Goal: Task Accomplishment & Management: Manage account settings

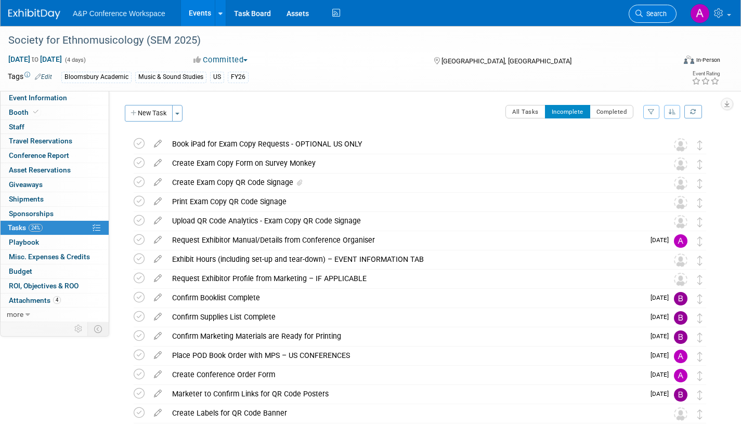
click at [651, 18] on link "Search" at bounding box center [653, 14] width 48 height 18
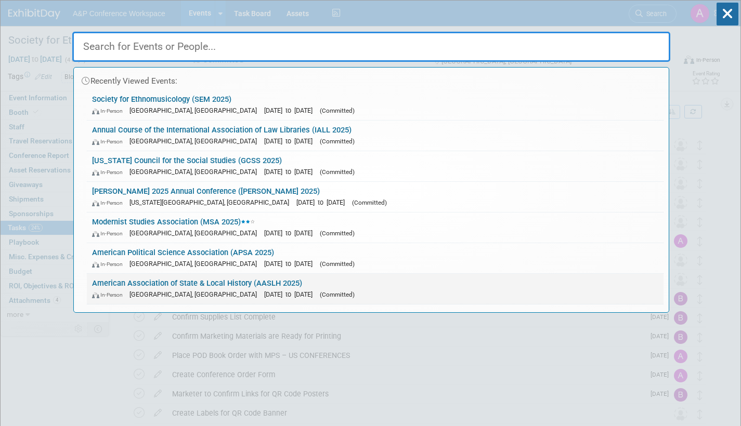
click at [311, 288] on link "American Association of State & Local History (AASLH 2025) In-Person Cincinnati…" at bounding box center [375, 289] width 577 height 30
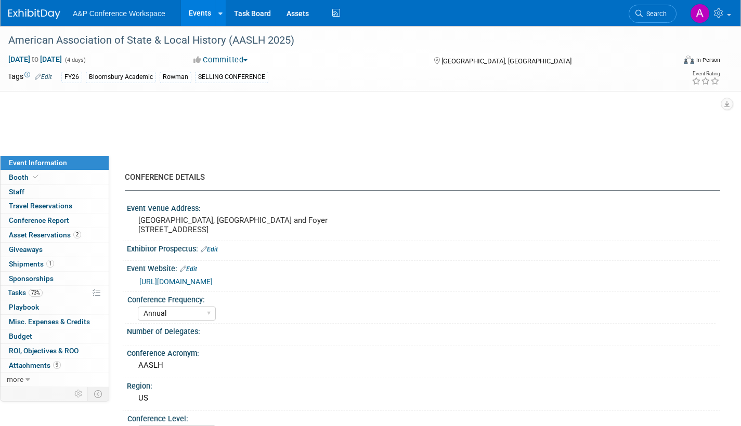
select select "Annual"
select select "Level 2"
select select "In-Person Booth"
select select "Museum Professionals"
select select "Bloomsbury Academic"
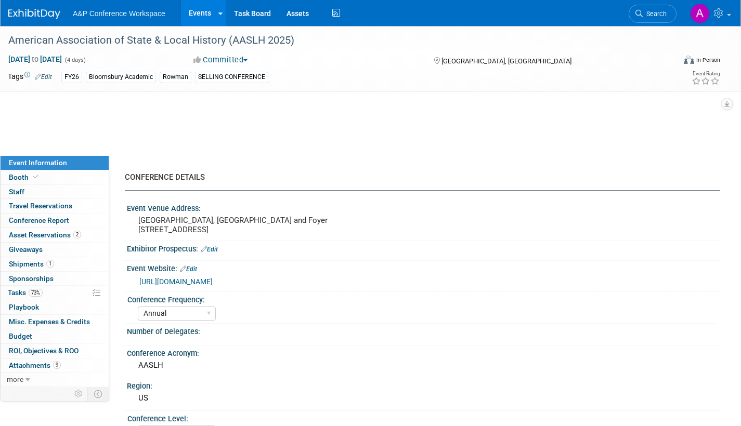
select select "[PERSON_NAME]"
select select "Brand/Subject Presence​"
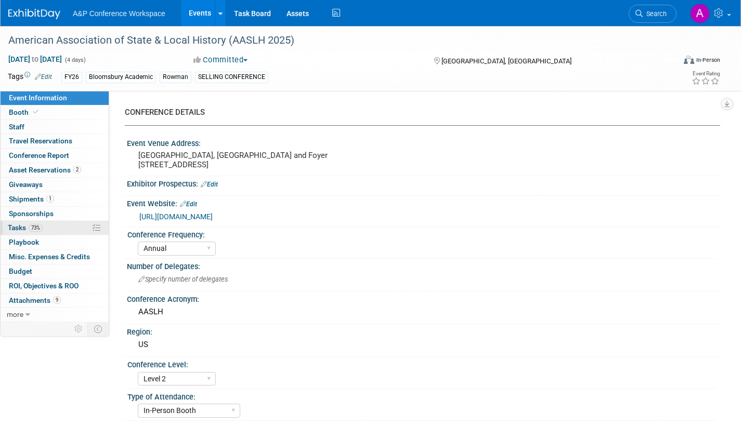
click at [16, 226] on span "Tasks 73%" at bounding box center [25, 228] width 35 height 8
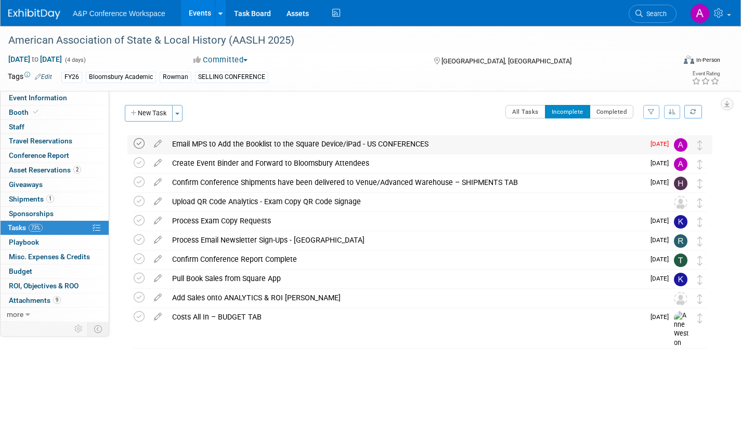
click at [138, 143] on icon at bounding box center [139, 143] width 11 height 11
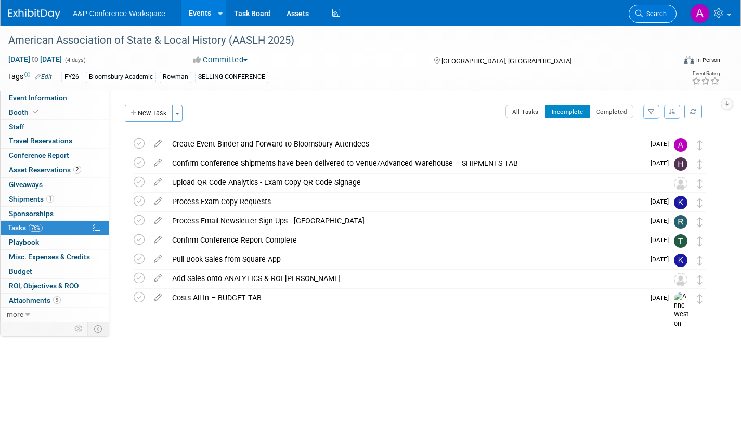
click at [646, 16] on span "Search" at bounding box center [655, 14] width 24 height 8
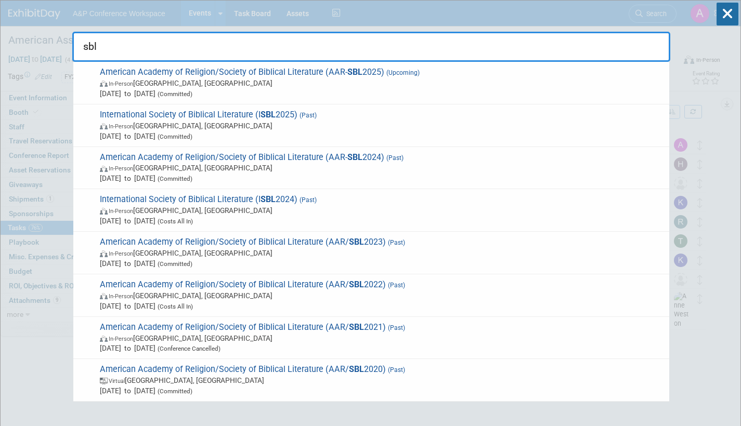
type input "sbl"
click at [398, 86] on span "In-Person Boston, MA" at bounding box center [382, 83] width 564 height 10
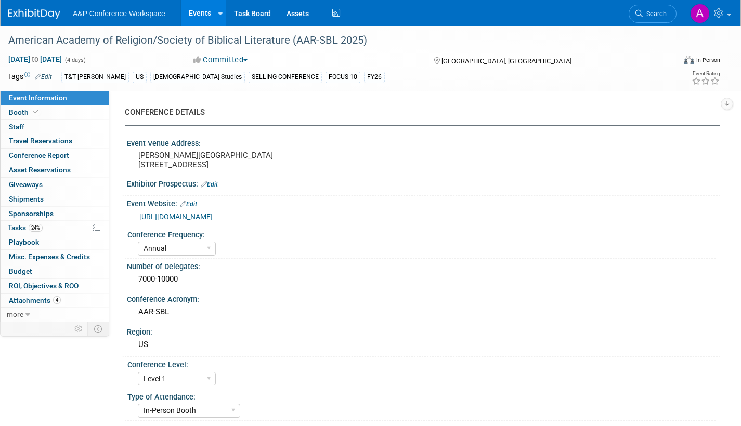
select select "Annual"
select select "Level 1"
select select "In-Person Booth"
select select "[DEMOGRAPHIC_DATA] Studies"
select select "T&T [PERSON_NAME]"
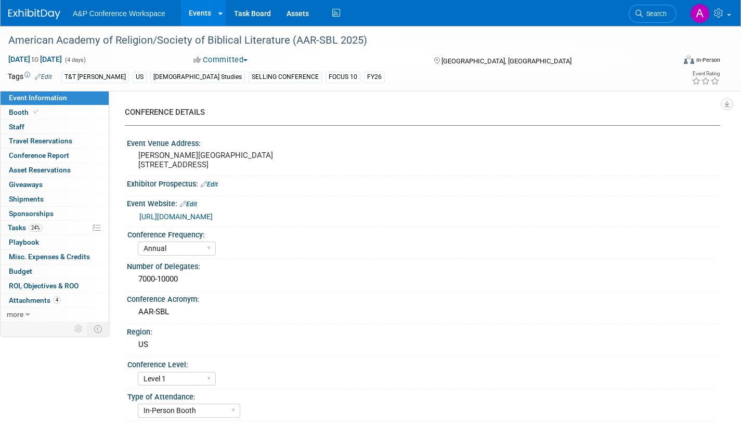
select select "[PERSON_NAME]"
select select "Networking/Commissioning"
click at [11, 225] on span "Tasks 24%" at bounding box center [25, 228] width 35 height 8
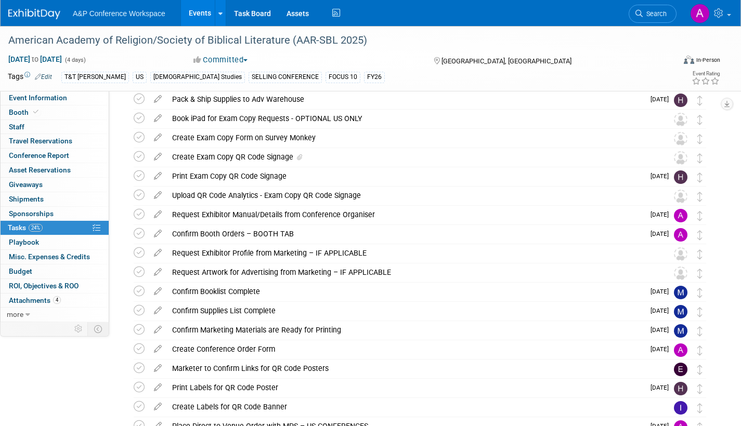
scroll to position [208, 0]
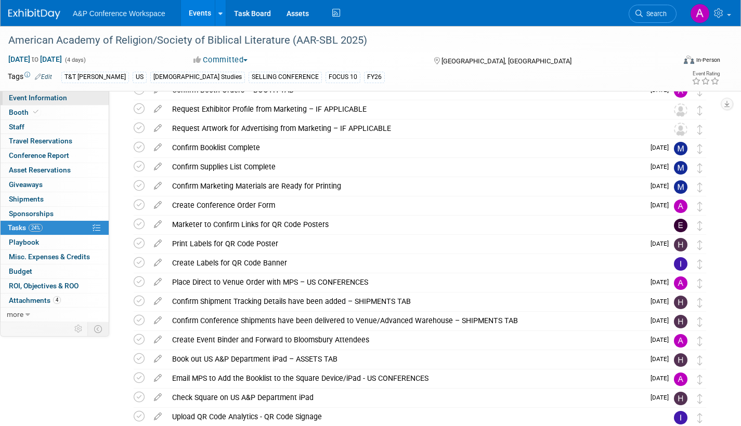
click at [81, 98] on link "Event Information" at bounding box center [55, 98] width 108 height 14
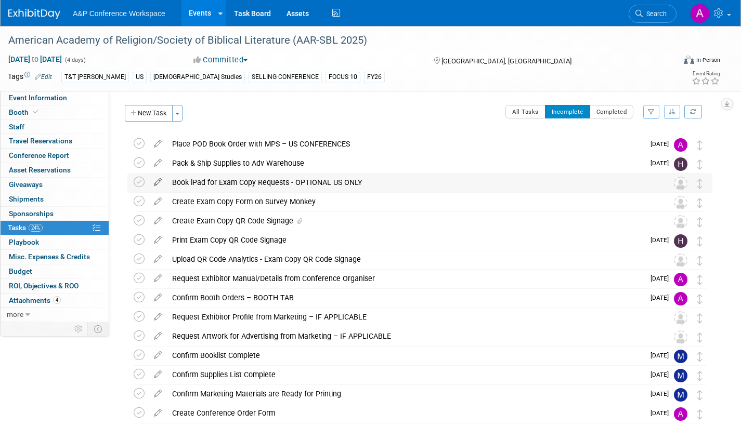
select select "Annual"
select select "Level 1"
select select "In-Person Booth"
select select "Biblical Studies"
select select "T&T Clark"
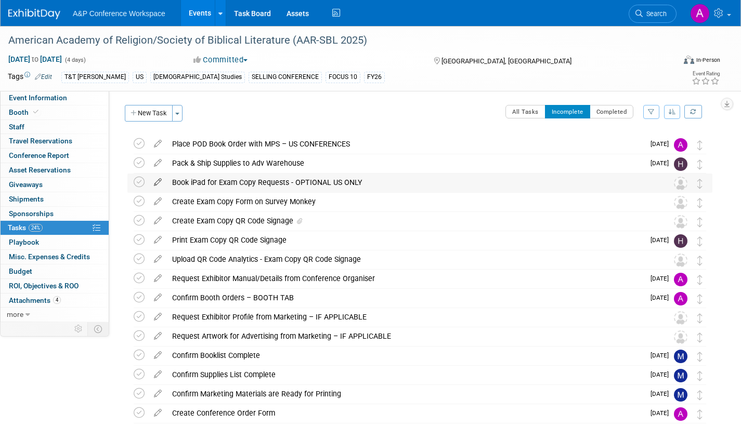
select select "Amanda Oney"
select select "Maria Rohde"
select select "Sophia Hettler"
select select "Networking/Commissioning"
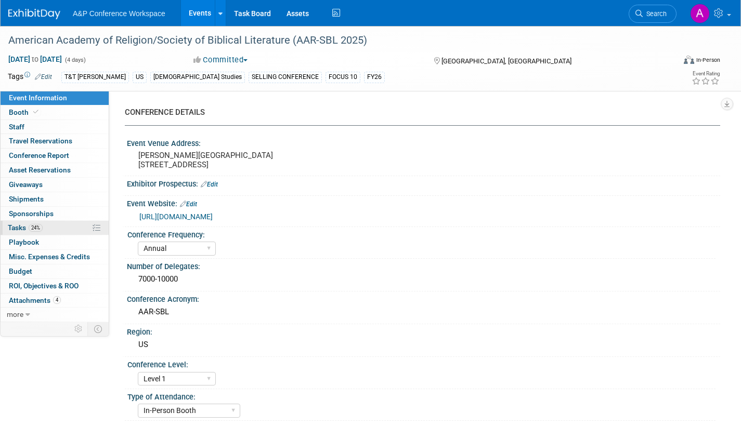
click at [18, 230] on span "Tasks 24%" at bounding box center [25, 228] width 35 height 8
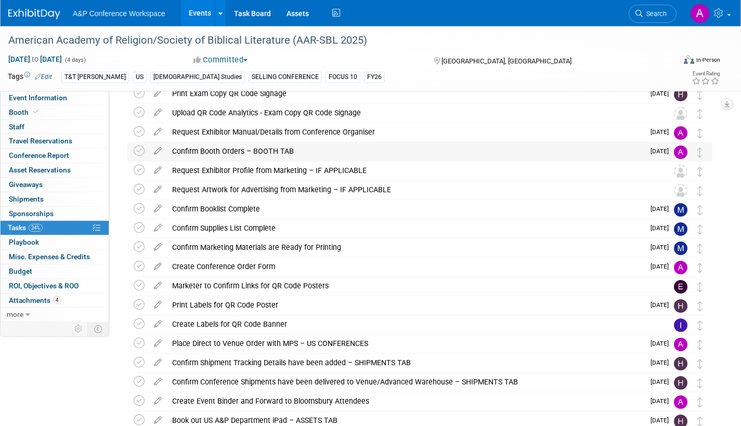
scroll to position [156, 0]
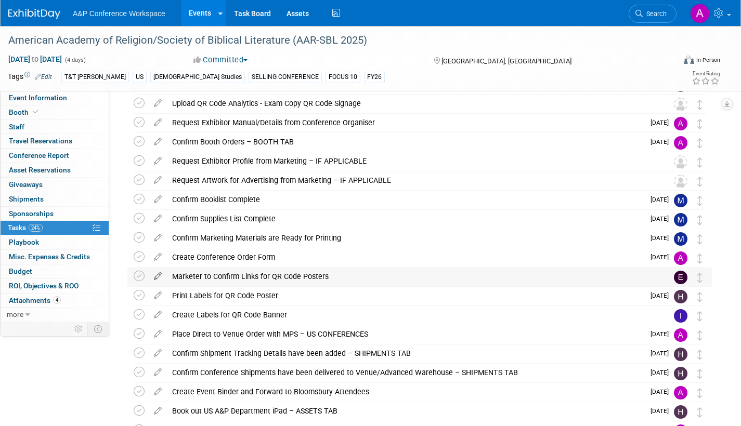
click at [159, 274] on icon at bounding box center [158, 274] width 18 height 13
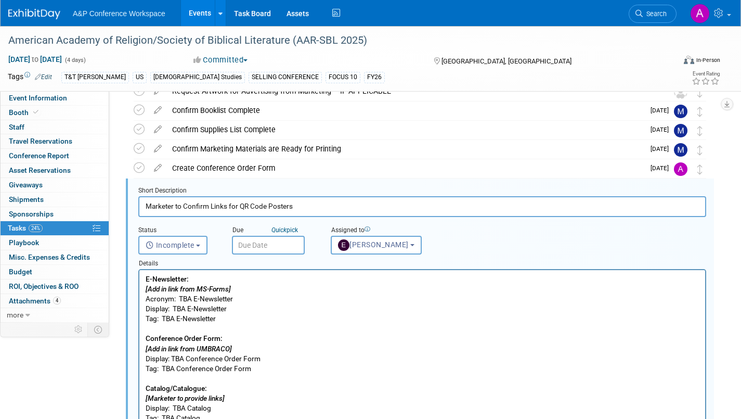
scroll to position [271, 0]
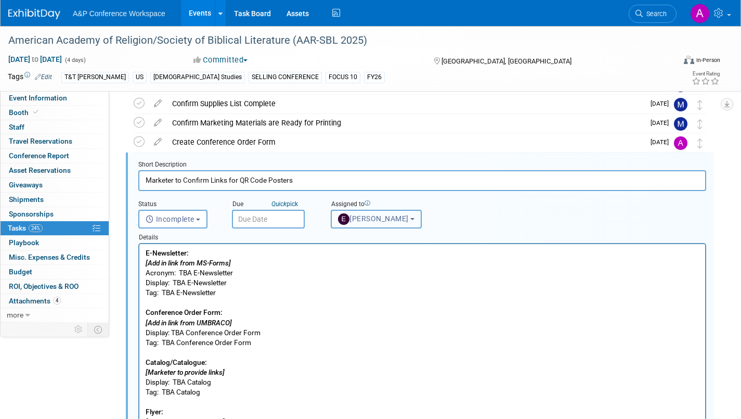
click at [370, 222] on span "[PERSON_NAME]" at bounding box center [373, 218] width 71 height 8
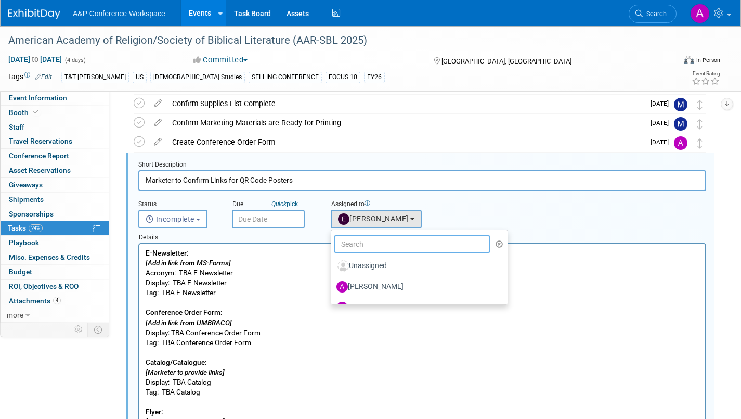
click at [358, 246] on input "text" at bounding box center [412, 244] width 157 height 18
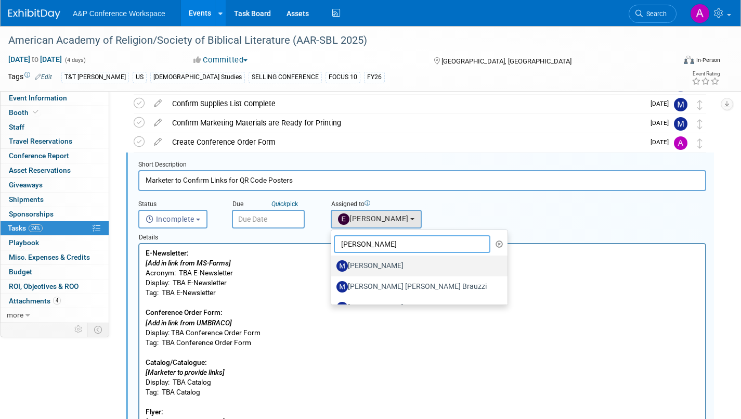
scroll to position [37, 0]
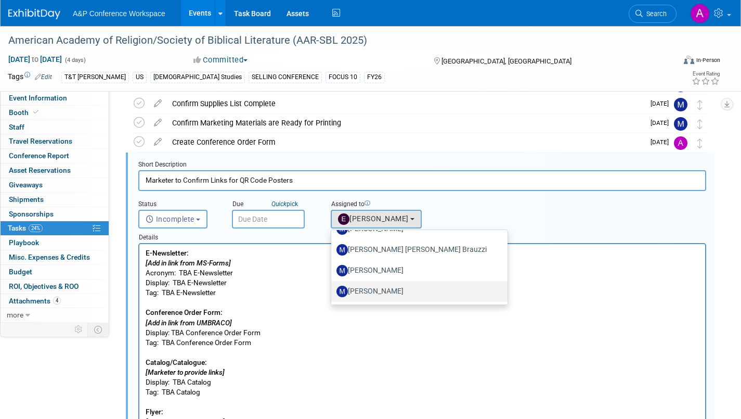
type input "maria"
click at [395, 291] on label "[PERSON_NAME]" at bounding box center [417, 291] width 161 height 17
click at [333, 291] on input "[PERSON_NAME]" at bounding box center [329, 290] width 7 height 7
select select "9f9997e8-e536-4b76-a538-d462eb79bd6a"
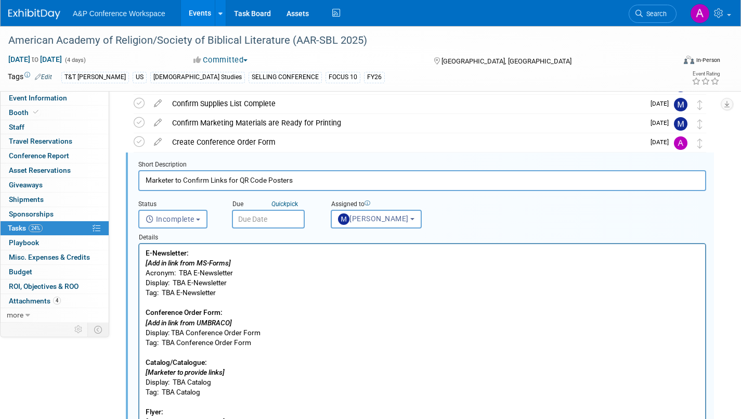
click at [294, 220] on input "text" at bounding box center [268, 219] width 73 height 19
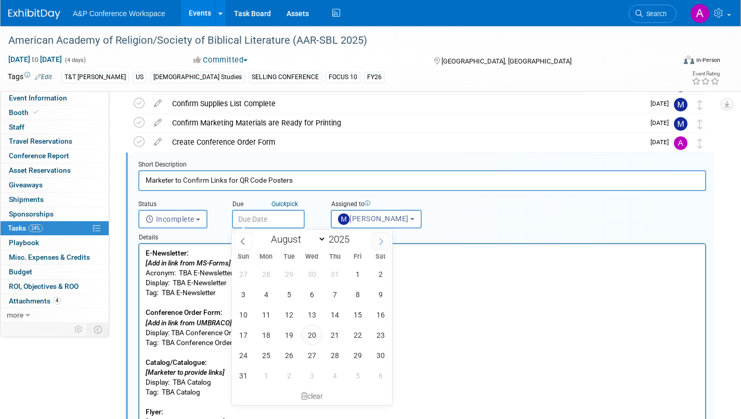
click at [381, 239] on icon at bounding box center [382, 241] width 4 height 7
select select "8"
click at [286, 354] on span "30" at bounding box center [289, 355] width 20 height 20
type input "Sep 30, 2025"
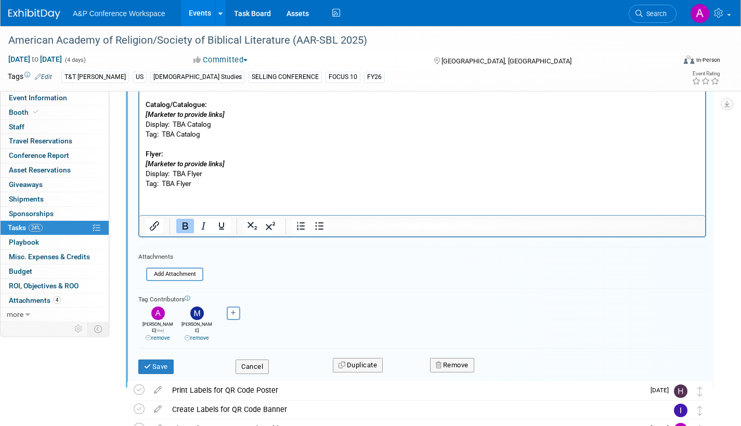
scroll to position [532, 0]
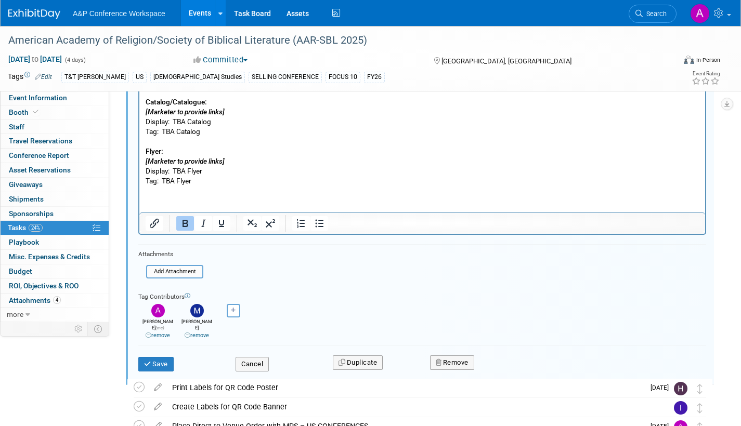
click at [202, 332] on link "remove" at bounding box center [197, 335] width 24 height 7
click at [196, 312] on icon "button" at bounding box center [194, 311] width 5 height 6
select select
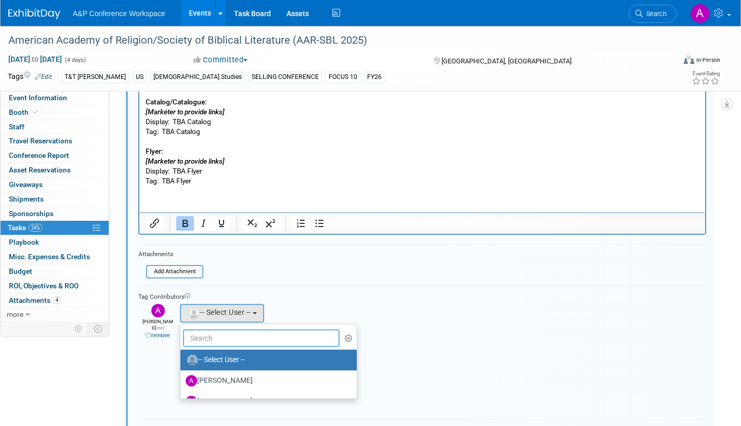
click at [221, 340] on input "text" at bounding box center [261, 339] width 157 height 18
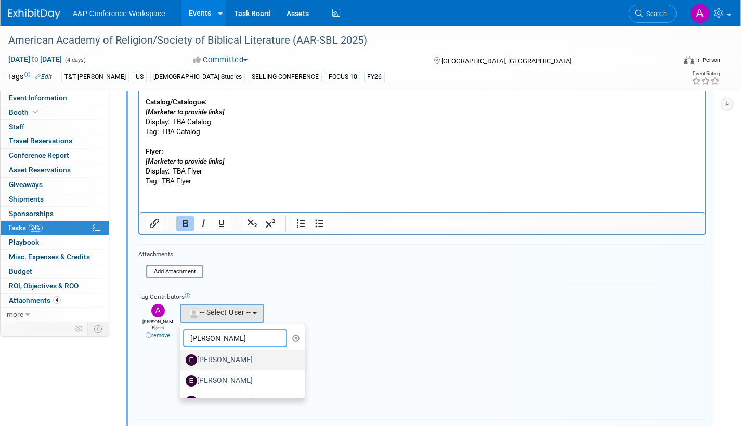
type input "emma"
click at [221, 359] on label "[PERSON_NAME]" at bounding box center [240, 360] width 109 height 17
click at [182, 359] on input "[PERSON_NAME]" at bounding box center [178, 359] width 7 height 7
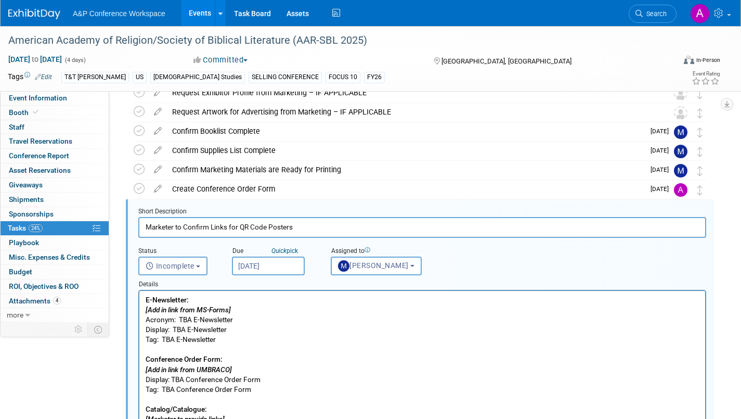
scroll to position [219, 0]
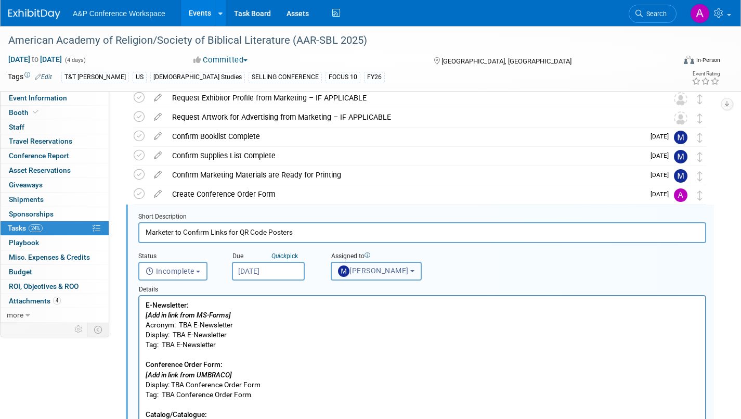
click at [401, 270] on button "[PERSON_NAME]" at bounding box center [376, 271] width 91 height 19
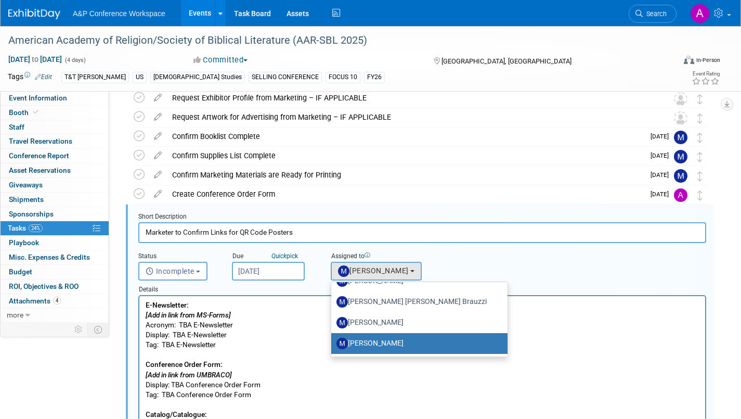
click at [540, 373] on p "E-Newsletter: [Add in link from MS-Forms] Acronym: TBA E-Newsletter Display: TB…" at bounding box center [423, 399] width 554 height 199
click at [524, 365] on p "E-Newsletter: [Add in link from MS-Forms] Acronym: TBA E-Newsletter Display: TB…" at bounding box center [423, 399] width 554 height 199
click at [446, 385] on p "E-Newsletter: [Add in link from MS-Forms] Acronym: TBA E-Newsletter Display: TB…" at bounding box center [423, 399] width 554 height 199
click at [389, 344] on label "[PERSON_NAME]" at bounding box center [417, 343] width 161 height 17
click at [333, 344] on input "[PERSON_NAME]" at bounding box center [329, 342] width 7 height 7
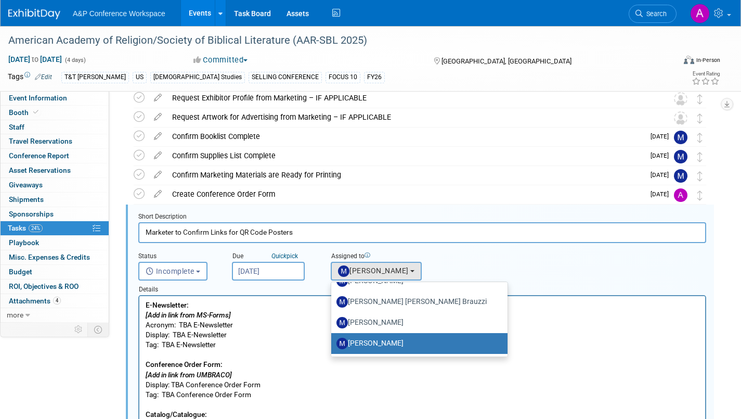
click at [368, 340] on label "[PERSON_NAME]" at bounding box center [417, 343] width 161 height 17
click at [333, 340] on input "[PERSON_NAME]" at bounding box center [329, 342] width 7 height 7
click at [368, 340] on label "[PERSON_NAME]" at bounding box center [417, 343] width 161 height 17
click at [333, 340] on input "[PERSON_NAME]" at bounding box center [329, 342] width 7 height 7
drag, startPoint x: 365, startPoint y: 381, endPoint x: 292, endPoint y: 403, distance: 75.5
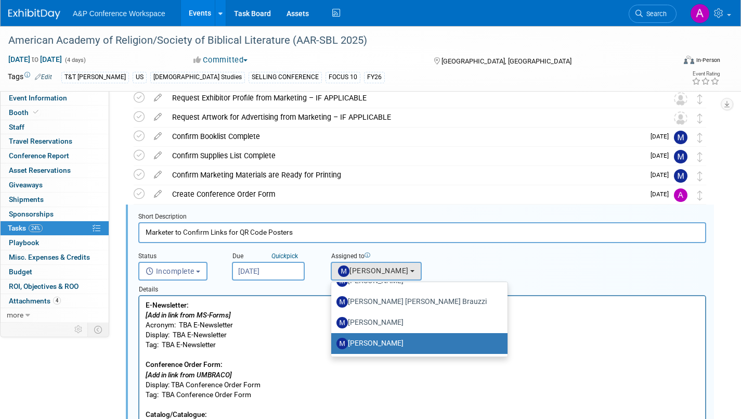
click at [364, 381] on p "E-Newsletter: [Add in link from MS-Forms] Acronym: TBA E-Newsletter Display: TB…" at bounding box center [423, 399] width 554 height 199
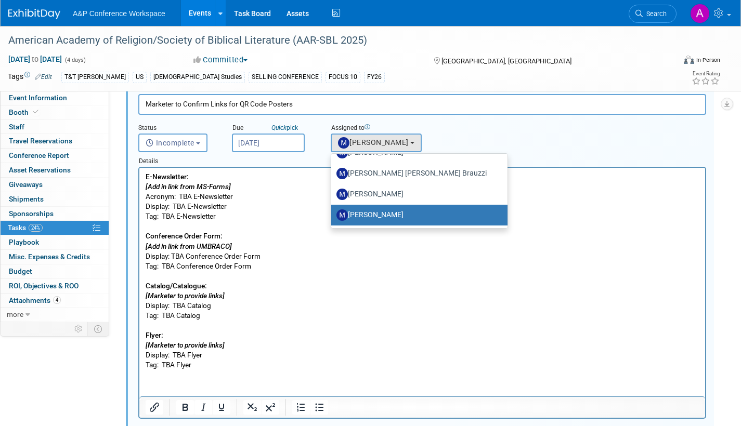
scroll to position [480, 0]
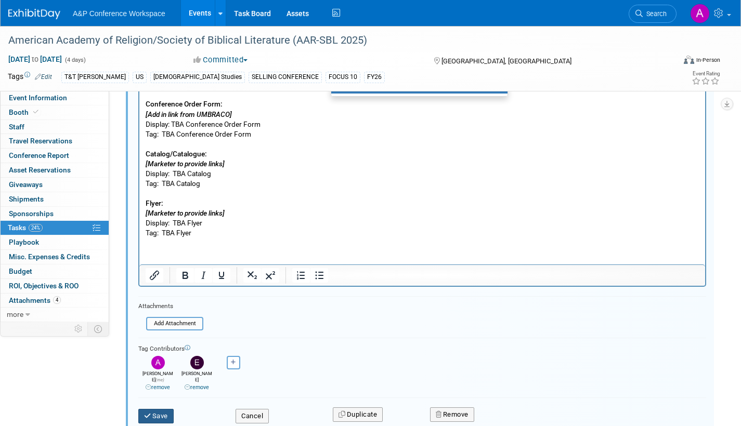
click at [150, 413] on icon "submit" at bounding box center [148, 416] width 8 height 7
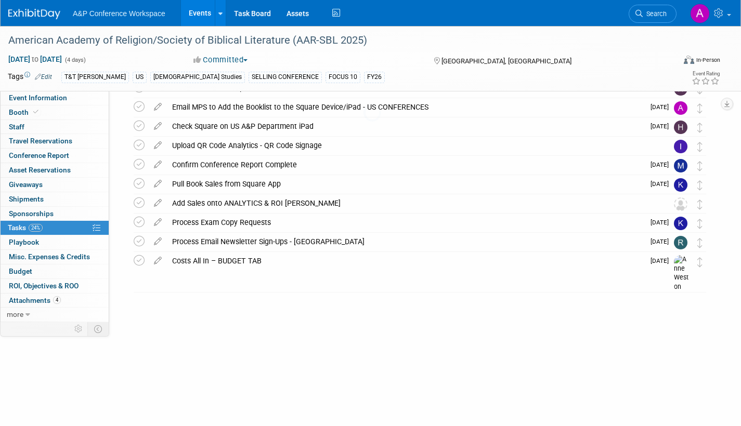
scroll to position [388, 0]
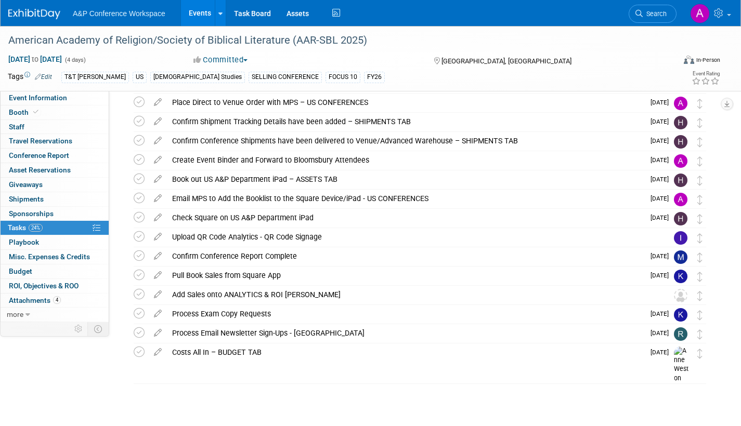
click at [65, 98] on span "Event Information" at bounding box center [38, 98] width 58 height 8
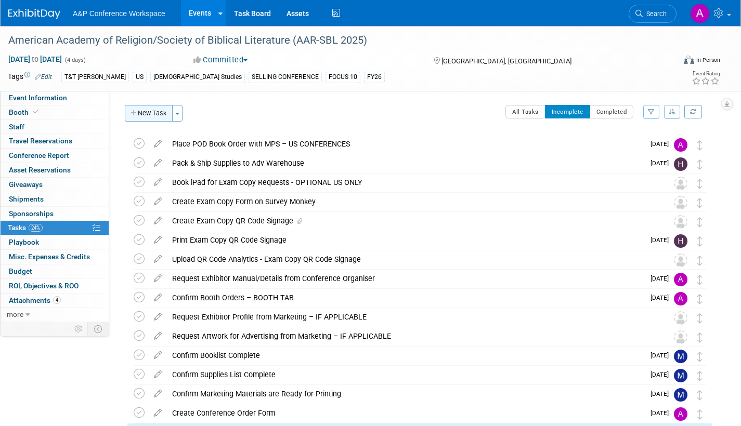
select select "Annual"
select select "Level 1"
select select "In-Person Booth"
select select "[DEMOGRAPHIC_DATA] Studies"
select select "T&T [PERSON_NAME]"
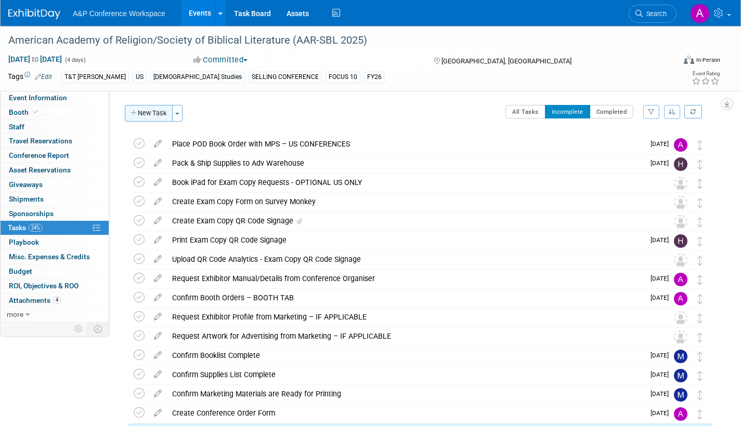
select select "[PERSON_NAME]"
select select "Networking/Commissioning"
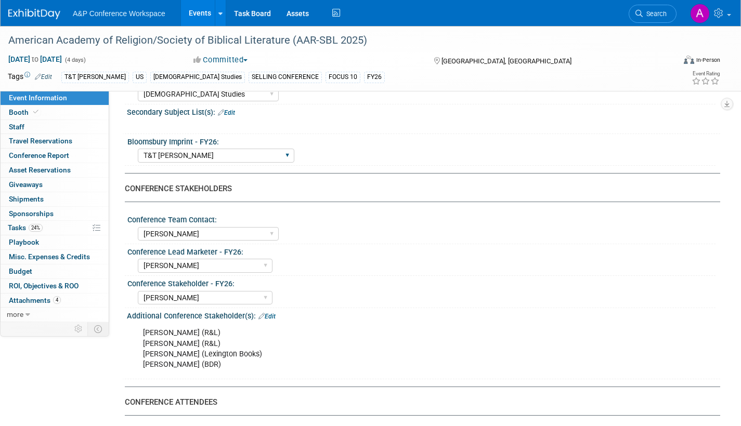
scroll to position [312, 0]
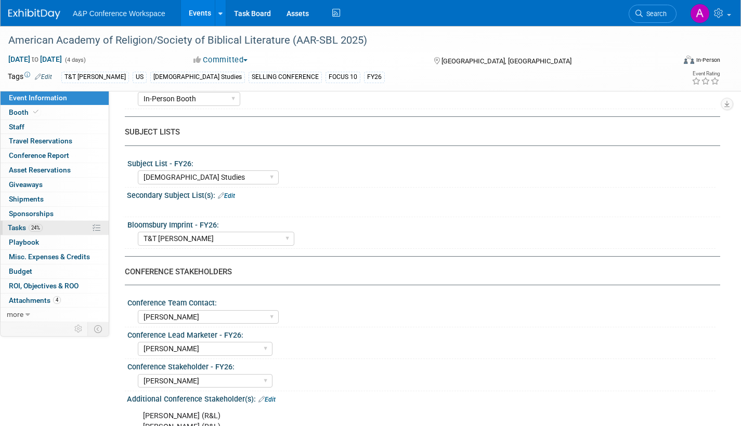
click at [14, 232] on link "24% Tasks 24%" at bounding box center [55, 228] width 108 height 14
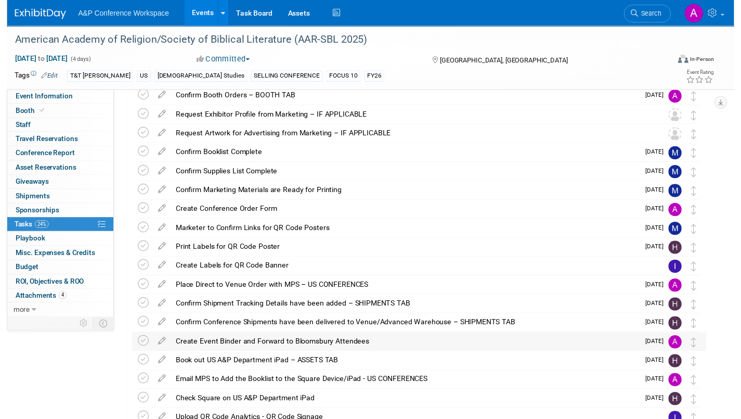
scroll to position [208, 0]
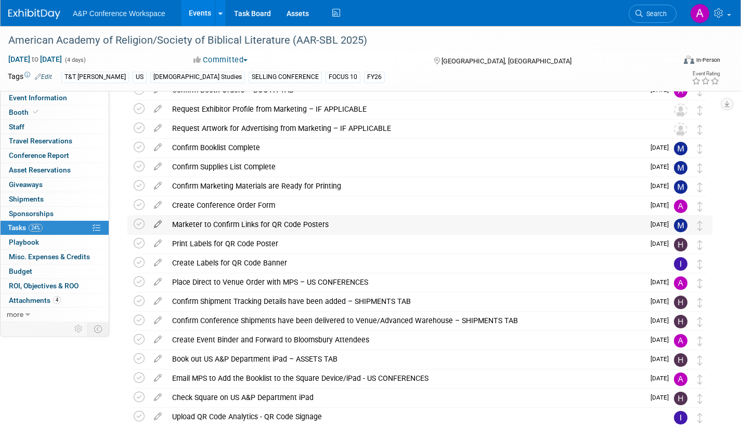
click at [160, 222] on icon at bounding box center [158, 222] width 18 height 13
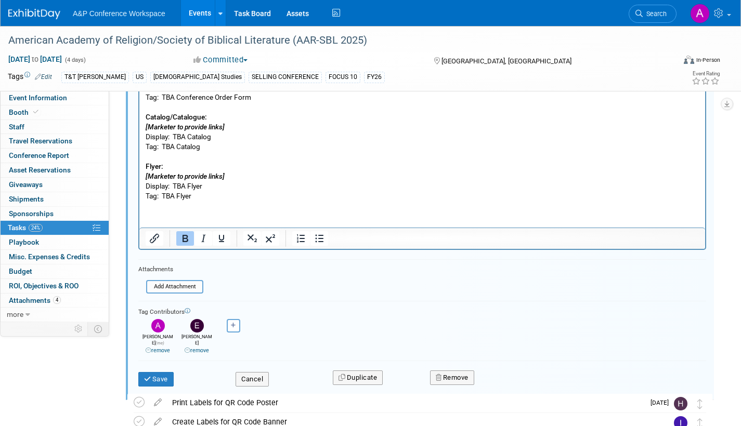
scroll to position [532, 0]
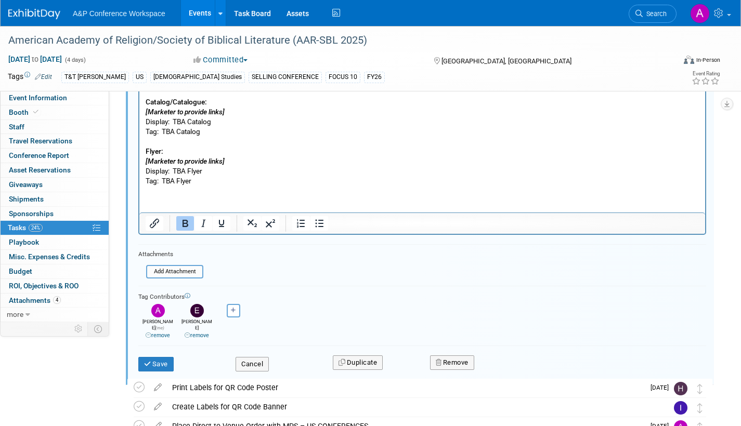
click at [199, 332] on link "remove" at bounding box center [197, 335] width 24 height 7
click at [161, 357] on button "Save" at bounding box center [155, 364] width 35 height 15
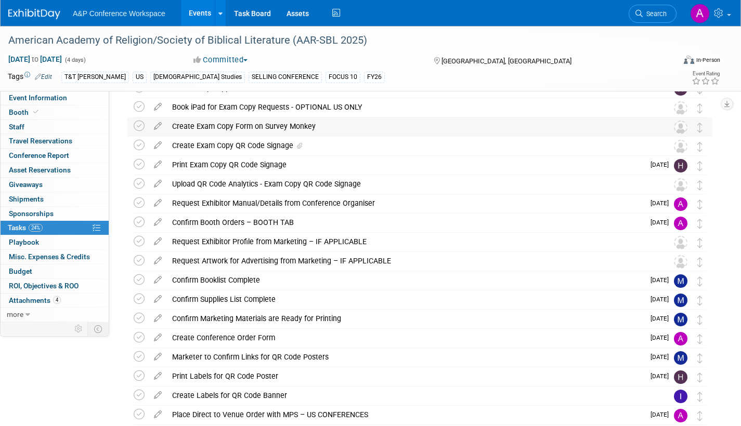
scroll to position [0, 0]
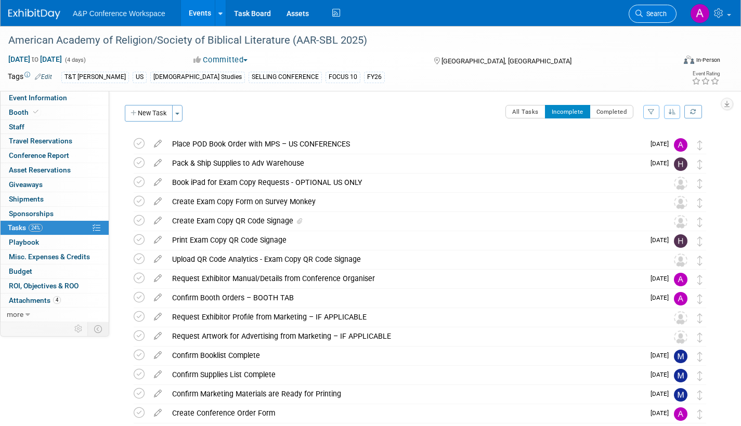
click at [661, 15] on span "Search" at bounding box center [655, 14] width 24 height 8
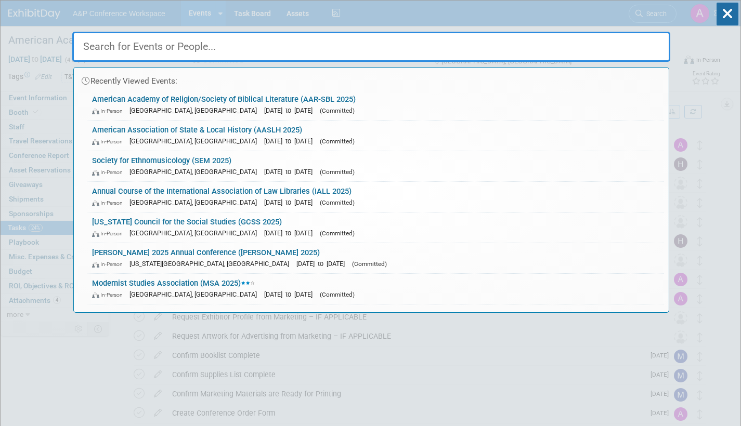
click at [475, 52] on input "text" at bounding box center [371, 47] width 598 height 30
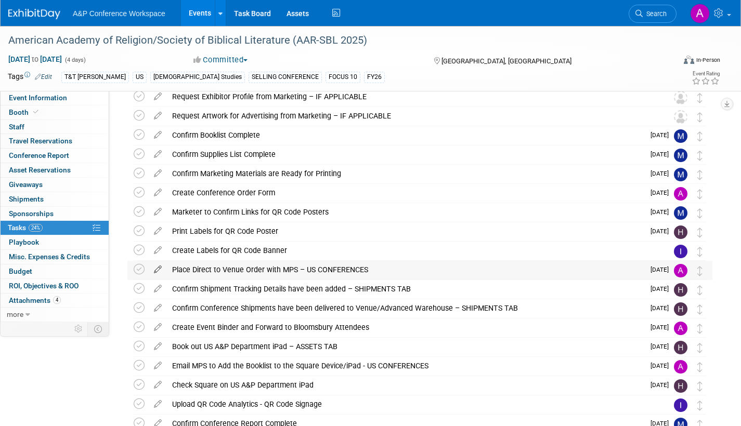
scroll to position [260, 0]
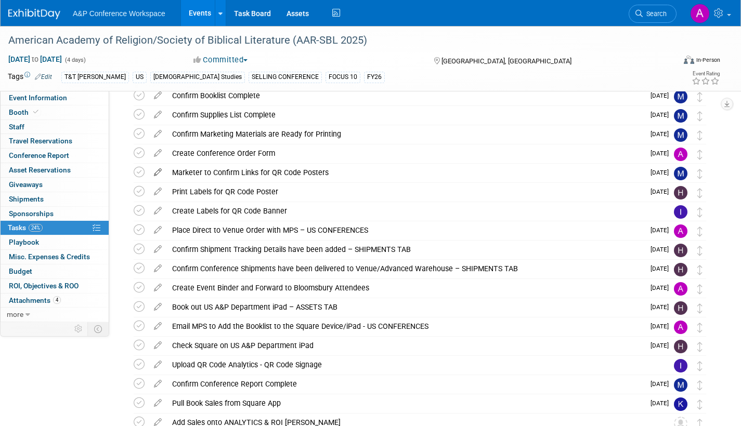
click at [160, 171] on icon at bounding box center [158, 170] width 18 height 13
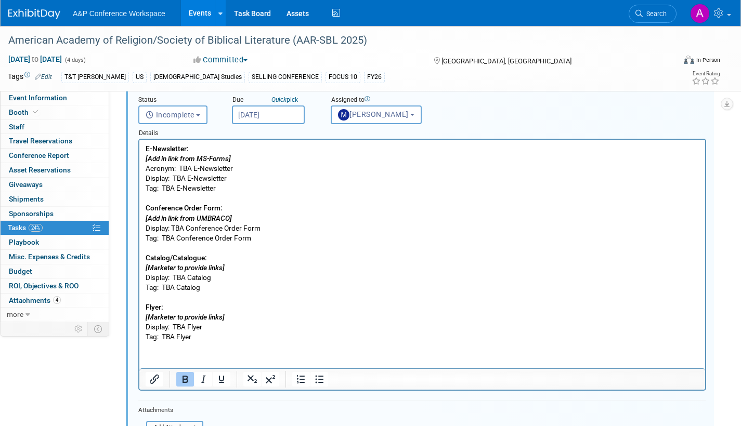
scroll to position [584, 0]
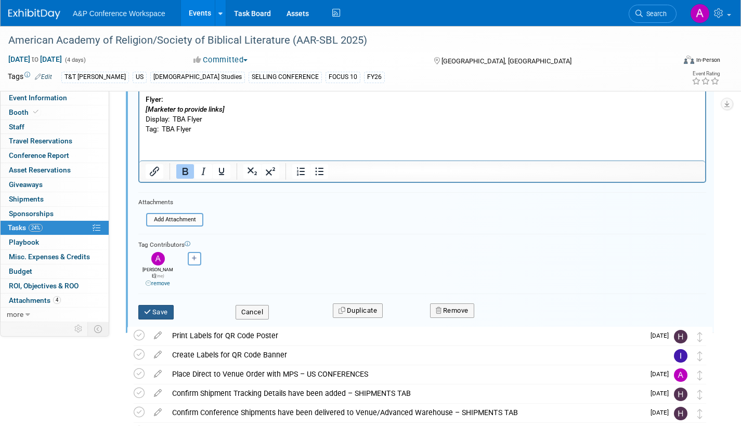
click at [161, 305] on button "Save" at bounding box center [155, 312] width 35 height 15
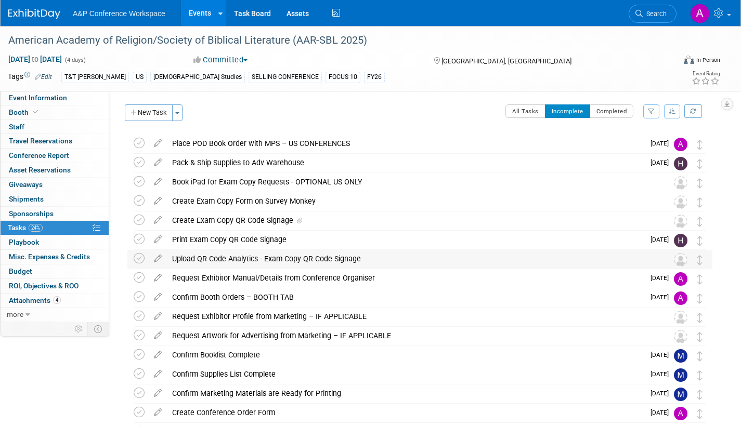
scroll to position [0, 0]
click at [302, 13] on link "Assets" at bounding box center [298, 13] width 38 height 26
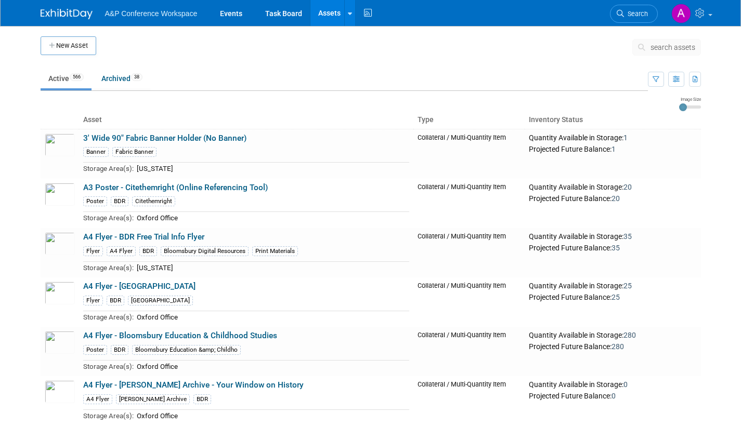
click at [636, 11] on span "Search" at bounding box center [636, 14] width 24 height 8
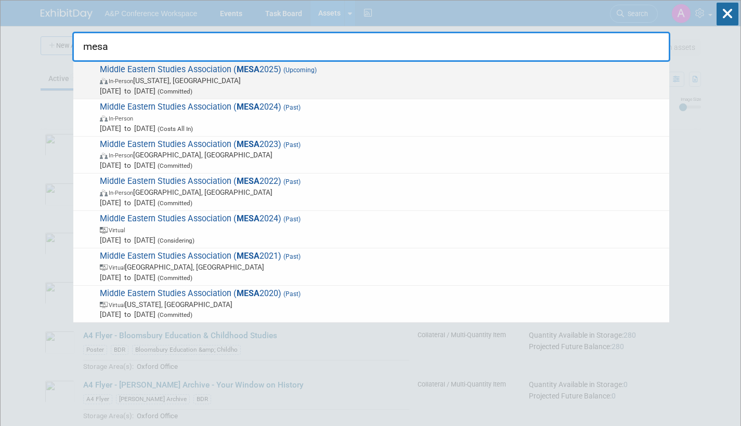
type input "mesa"
click at [177, 90] on span "Nov 22, 2025 to Nov 25, 2025 (Committed)" at bounding box center [382, 91] width 564 height 10
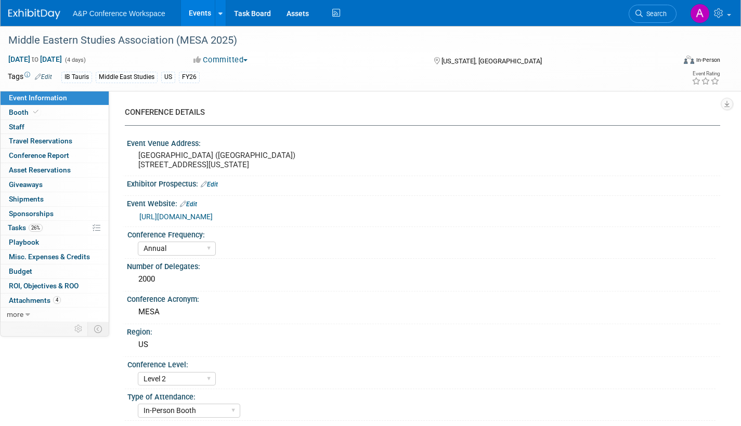
select select "Annual"
select select "Level 2"
select select "In-Person Booth"
select select "Middle East Studies"
select select "I.B.Tauris"
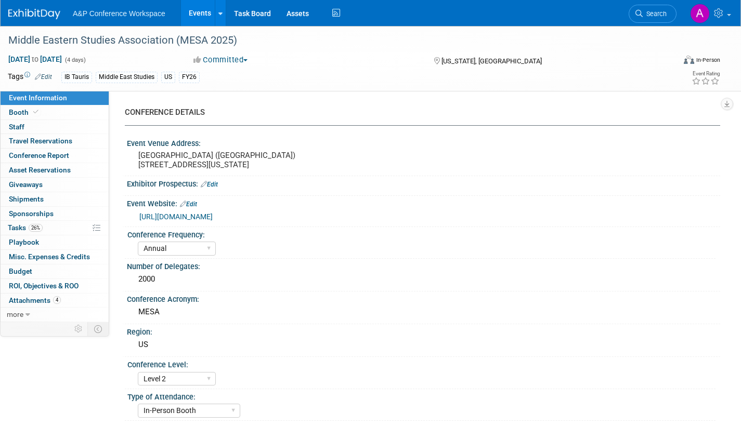
select select "Amanda Oney"
select select "Tia Ali"
select select "Networking/Commissioning"
click at [9, 225] on span "Tasks 26%" at bounding box center [25, 228] width 35 height 8
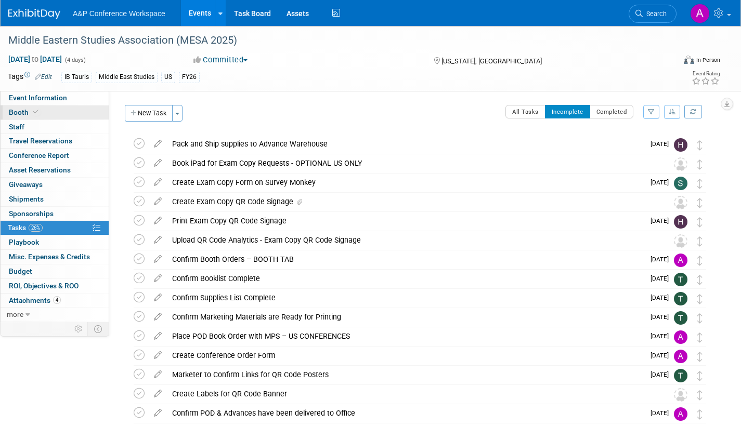
click at [20, 112] on span "Booth" at bounding box center [25, 112] width 32 height 8
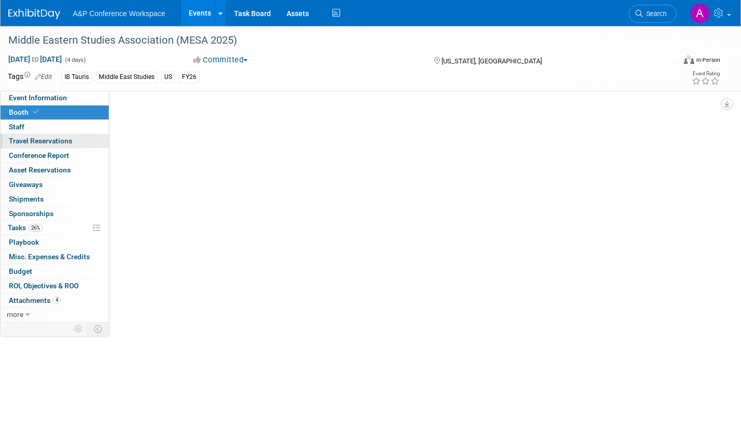
select select "BUIB"
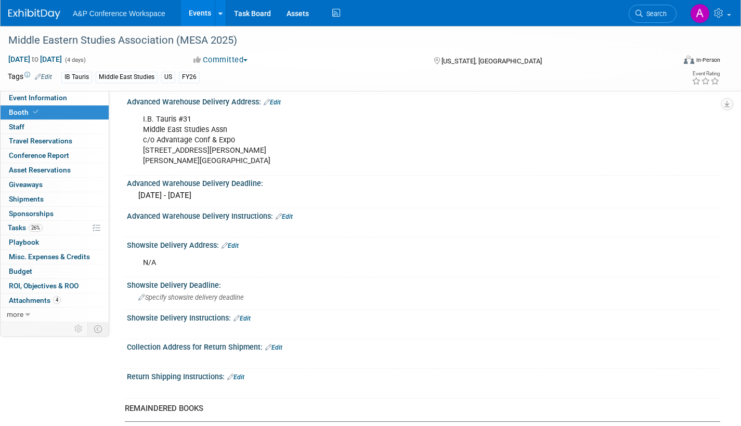
scroll to position [520, 0]
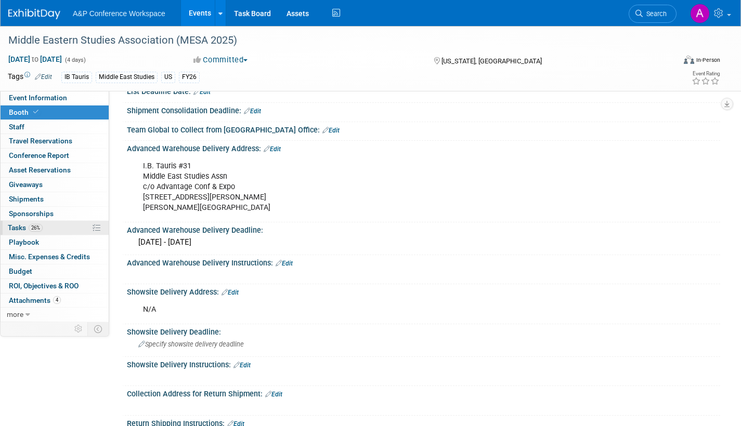
click at [14, 228] on span "Tasks 26%" at bounding box center [25, 228] width 35 height 8
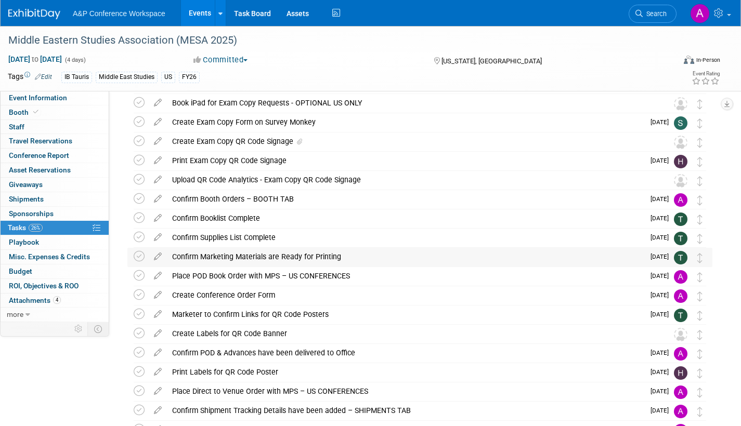
scroll to position [0, 0]
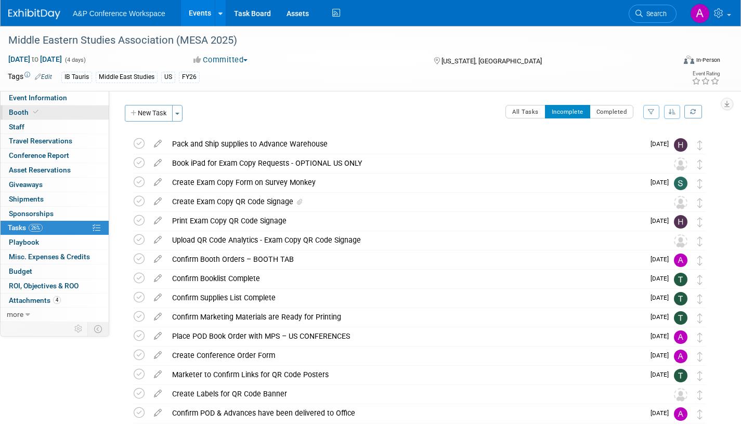
click at [21, 113] on span "Booth" at bounding box center [25, 112] width 32 height 8
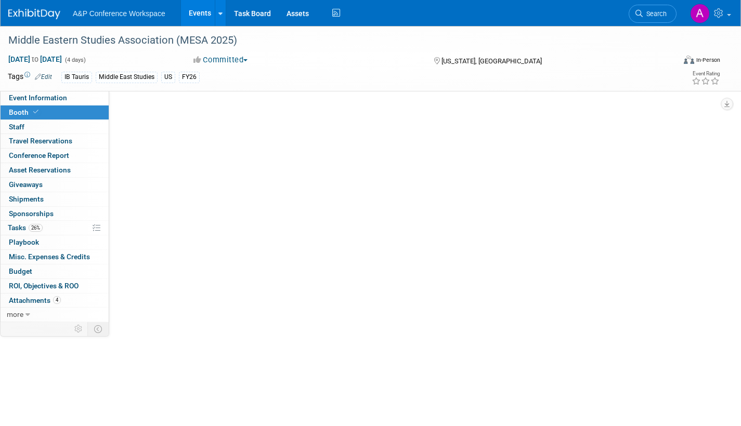
select select "BUIB"
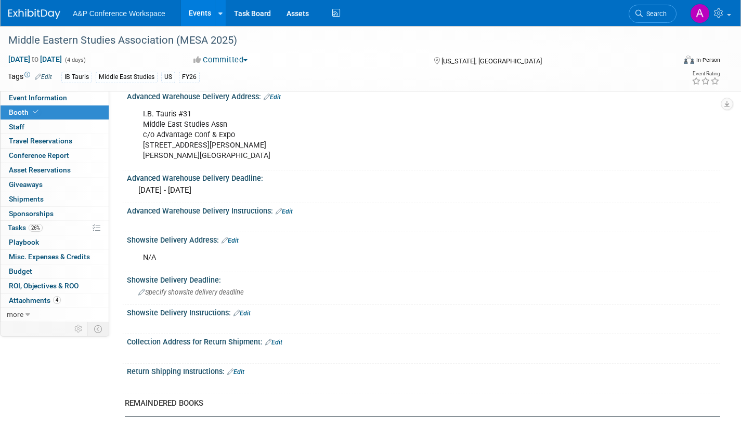
scroll to position [468, 0]
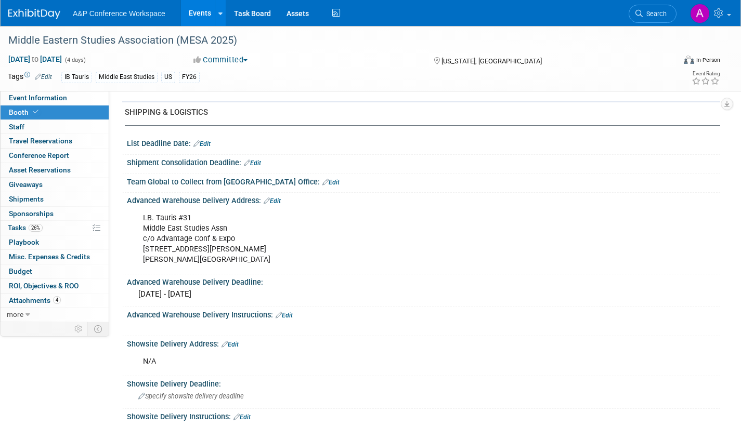
click at [261, 163] on link "Edit" at bounding box center [252, 163] width 17 height 7
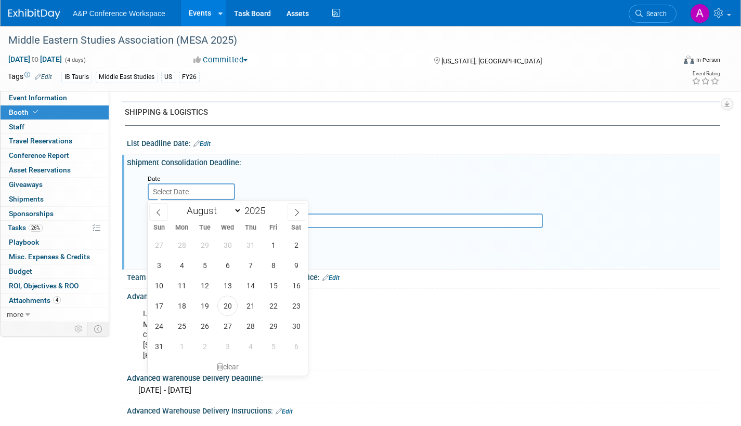
click at [214, 191] on input "text" at bounding box center [191, 192] width 87 height 17
click at [292, 214] on span at bounding box center [297, 212] width 19 height 18
click at [292, 213] on span at bounding box center [297, 212] width 19 height 18
select select "10"
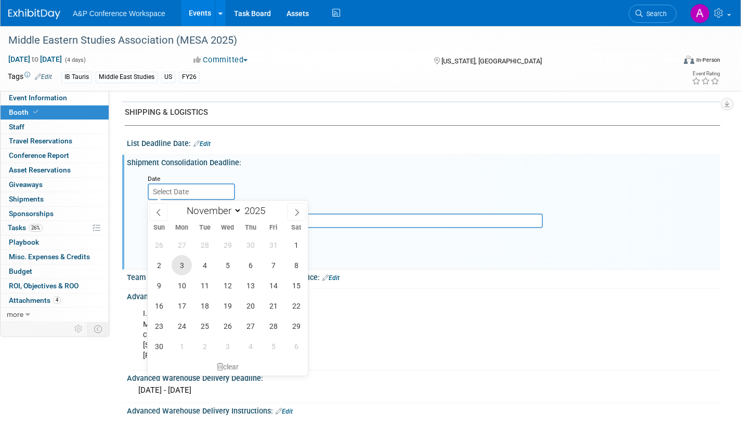
click at [180, 267] on span "3" at bounding box center [182, 265] width 20 height 20
type input "Nov 3, 2025"
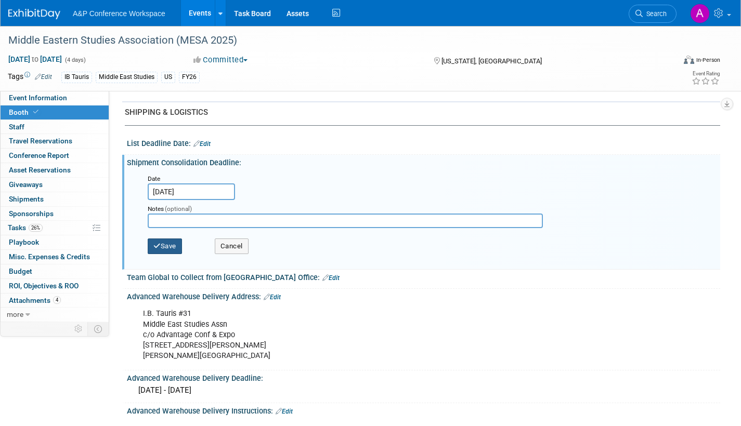
click at [171, 244] on button "Save" at bounding box center [165, 247] width 34 height 16
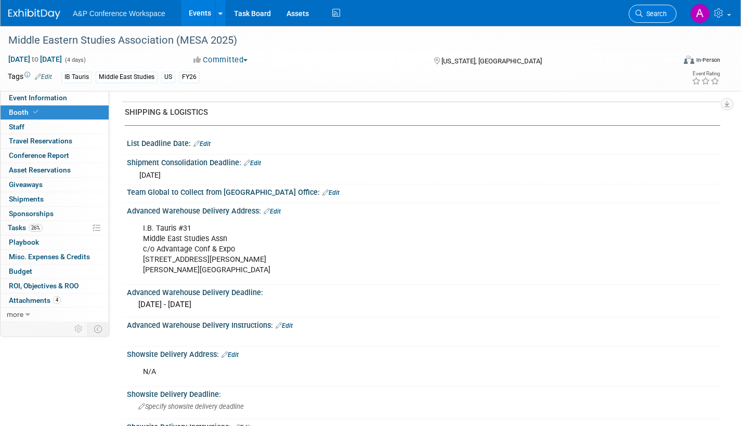
click at [651, 18] on link "Search" at bounding box center [653, 14] width 48 height 18
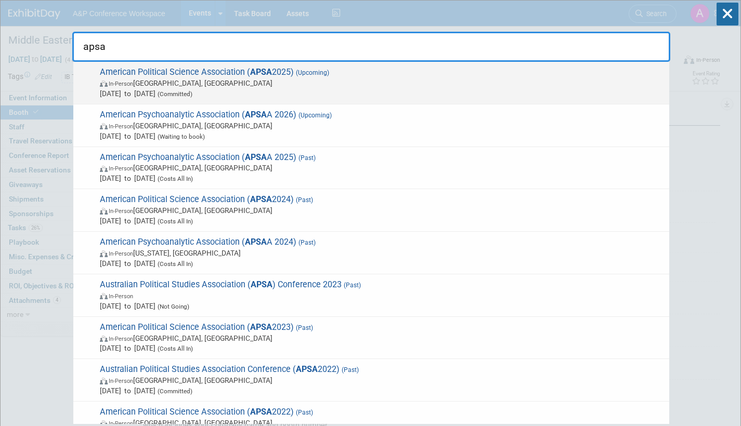
type input "apsa"
click at [356, 90] on span "Sep 11, 2025 to Sep 14, 2025 (Committed)" at bounding box center [382, 93] width 564 height 10
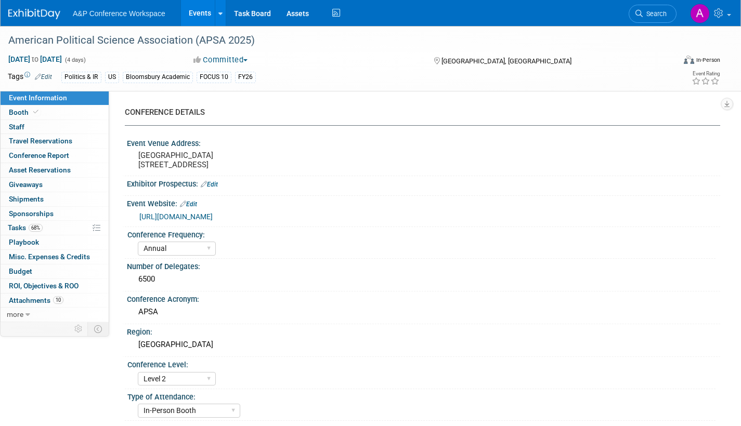
select select "Annual"
select select "Level 2"
select select "In-Person Booth"
select select "Politics & International Relations"
select select "Bloomsbury Academic"
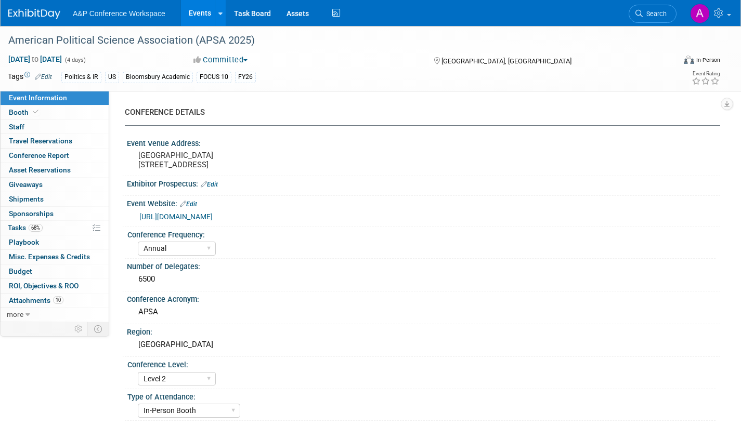
select select "[PERSON_NAME]"
select select "Networking/Commissioning"
click at [17, 111] on span "Booth" at bounding box center [25, 112] width 32 height 8
select select "CUAP"
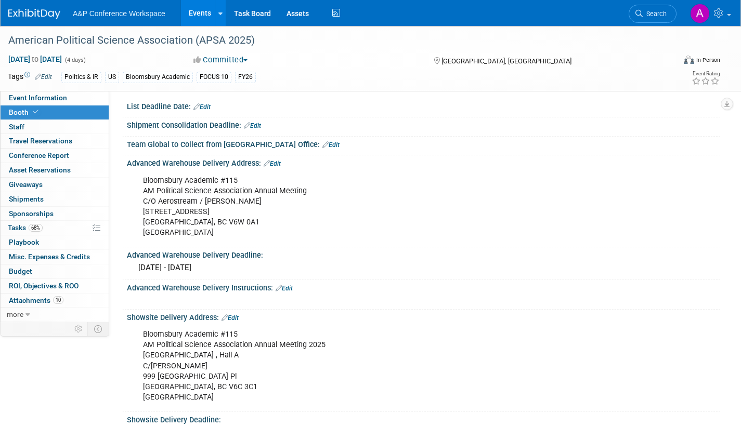
scroll to position [572, 0]
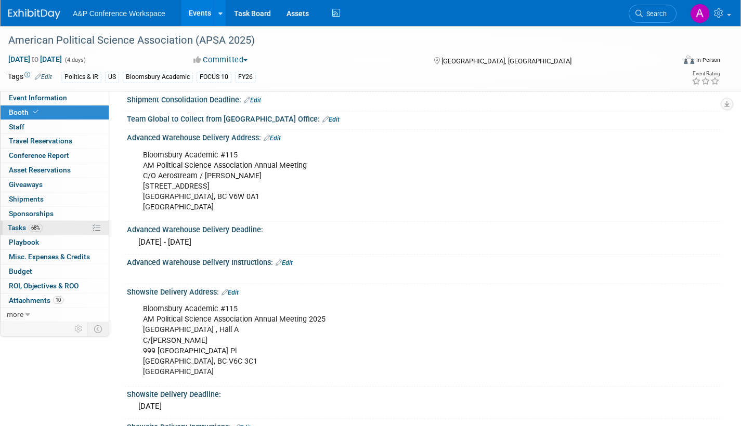
click at [14, 223] on link "68% Tasks 68%" at bounding box center [55, 228] width 108 height 14
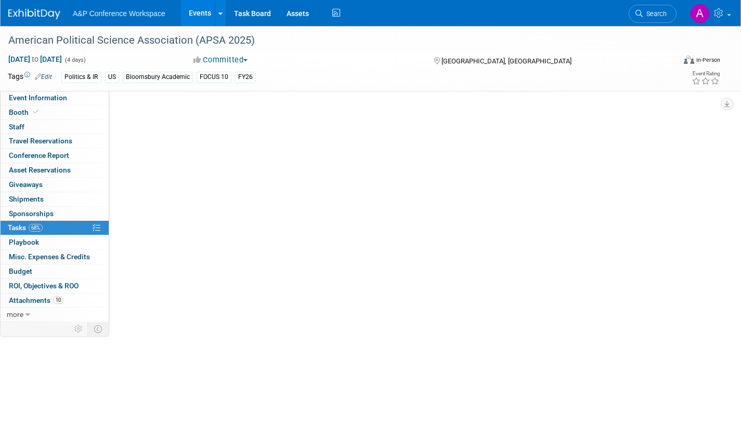
scroll to position [0, 0]
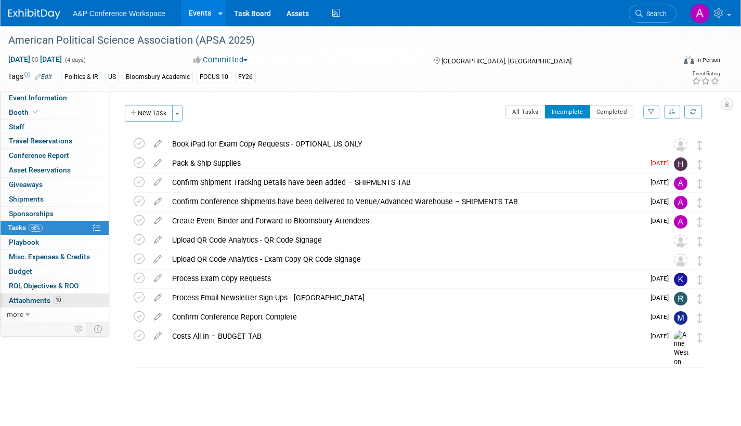
click at [34, 302] on span "Attachments 10" at bounding box center [36, 300] width 55 height 8
